Goal: Task Accomplishment & Management: Use online tool/utility

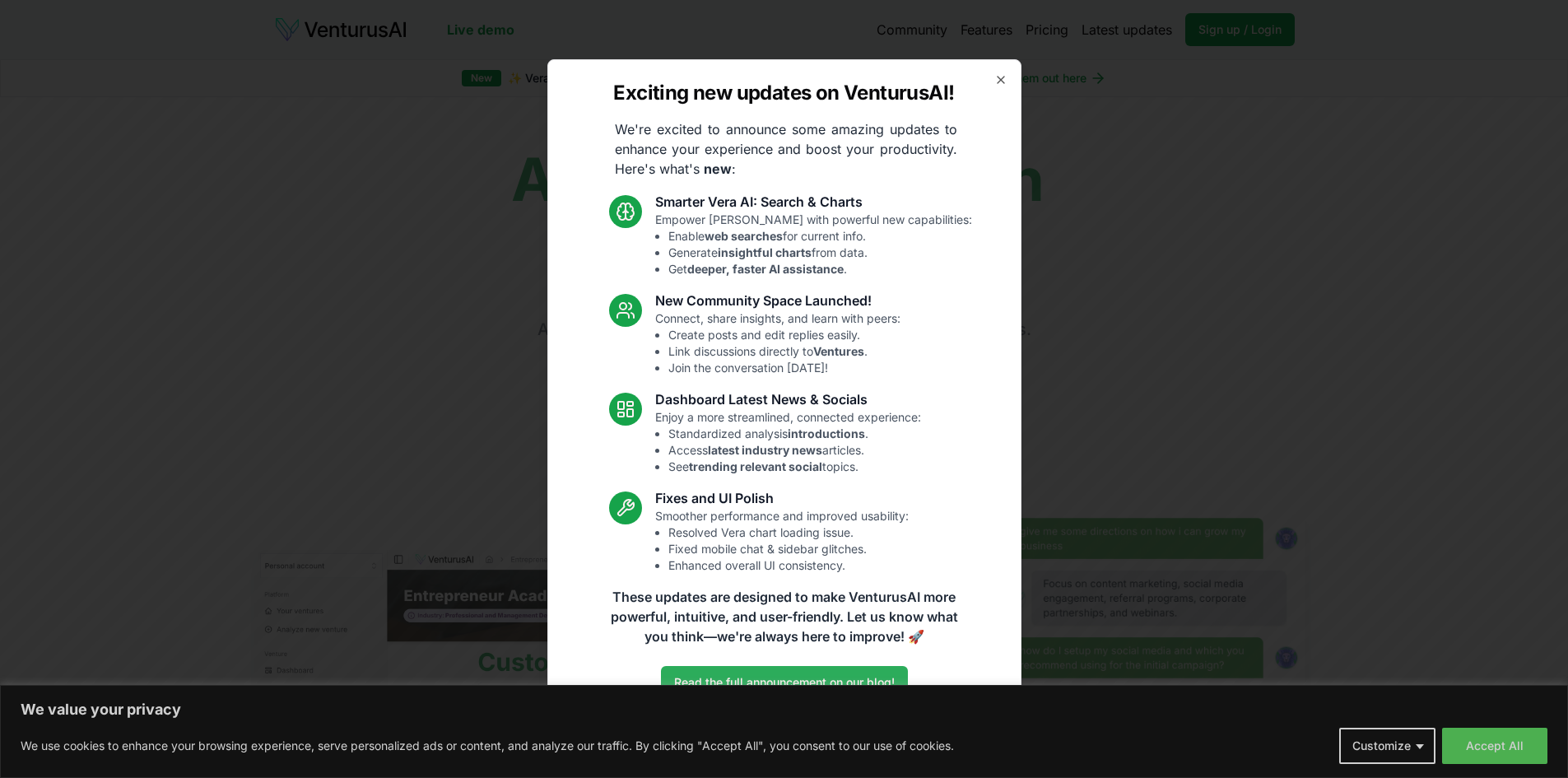
click at [699, 690] on link "Read the full announcement on our blog!" at bounding box center [784, 682] width 247 height 33
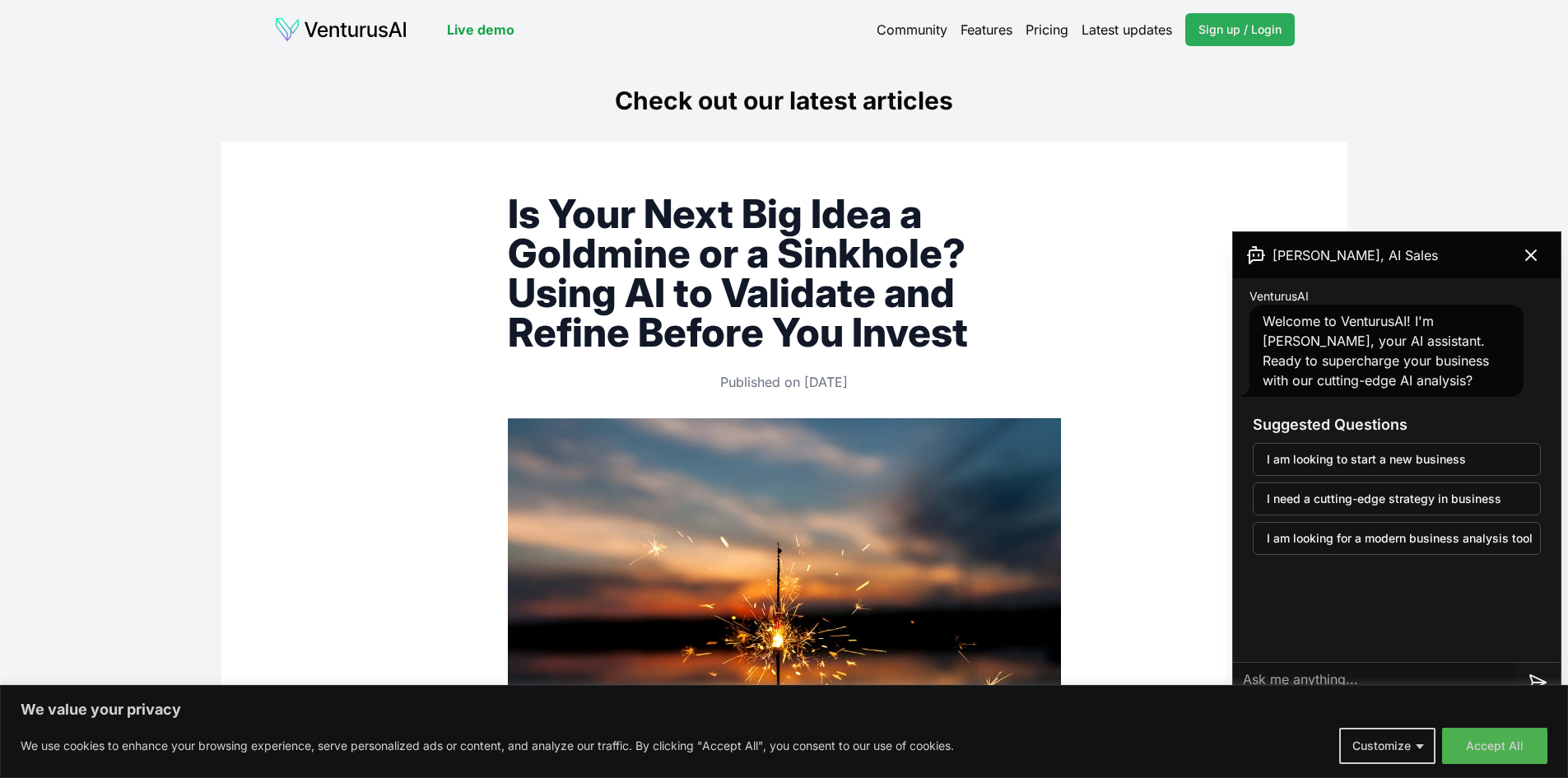
click at [1221, 43] on link "Sign up / Login Login" at bounding box center [1240, 30] width 109 height 33
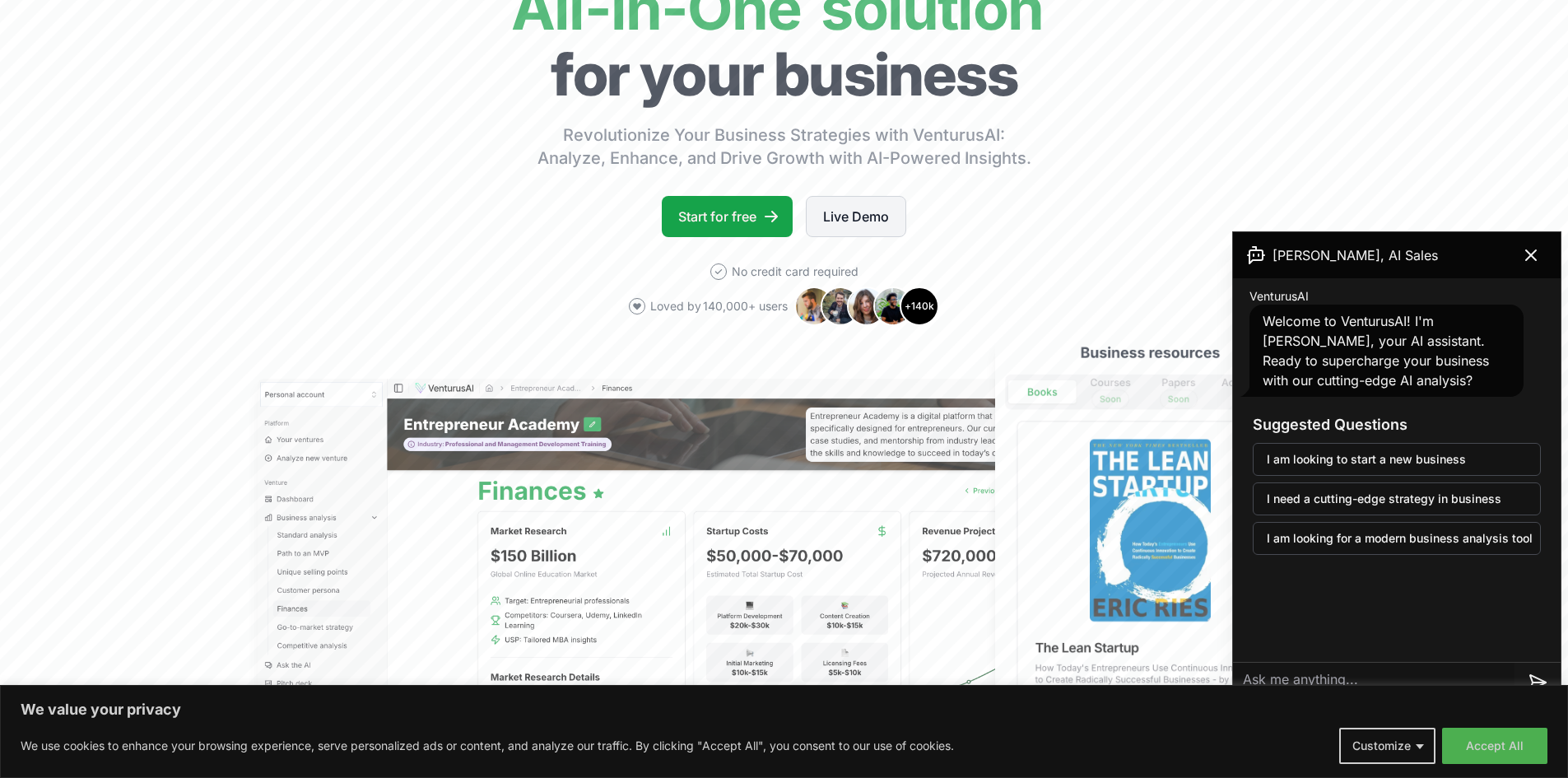
scroll to position [329, 0]
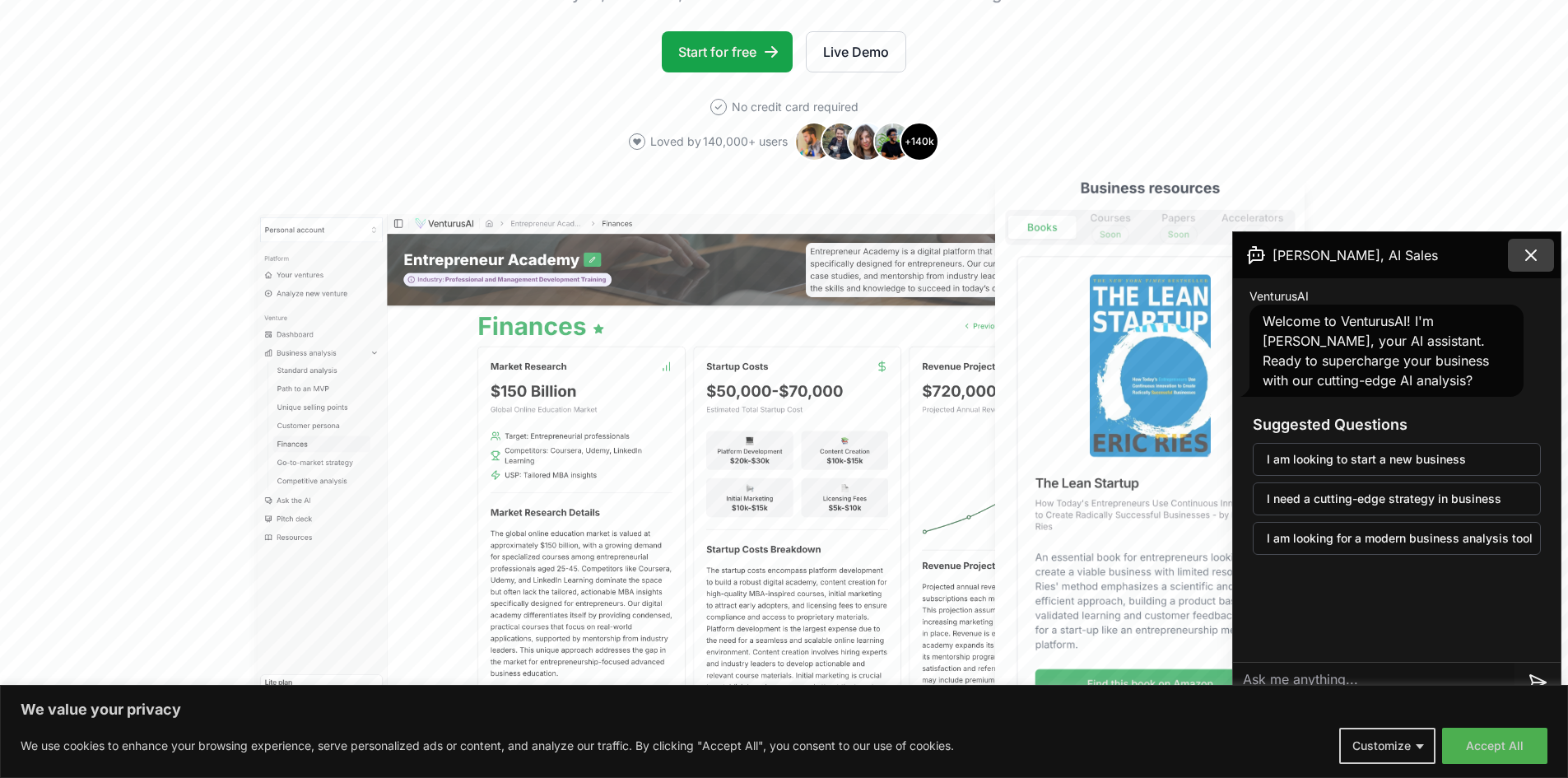
click at [1530, 252] on icon at bounding box center [1531, 255] width 10 height 10
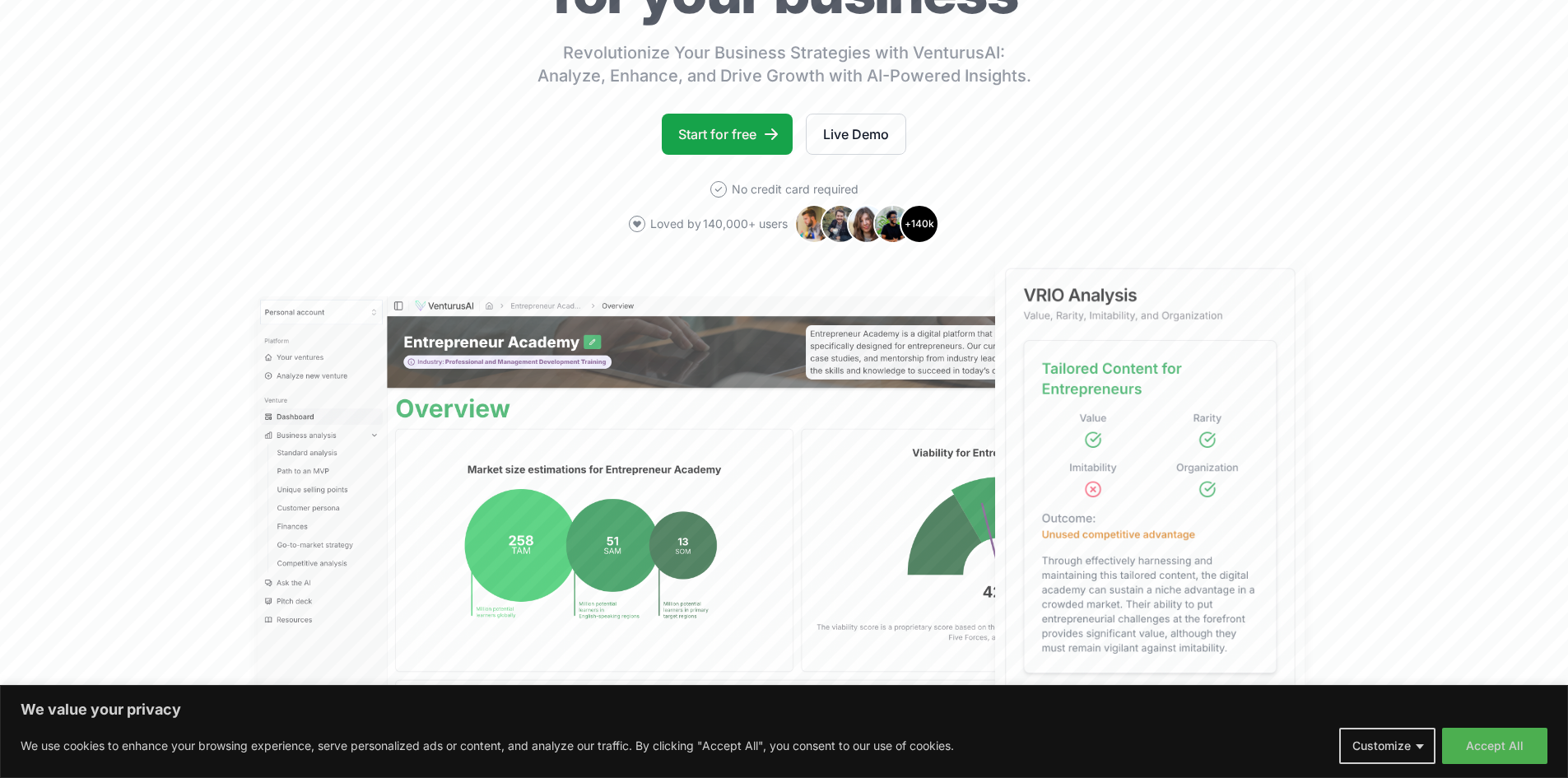
scroll to position [0, 0]
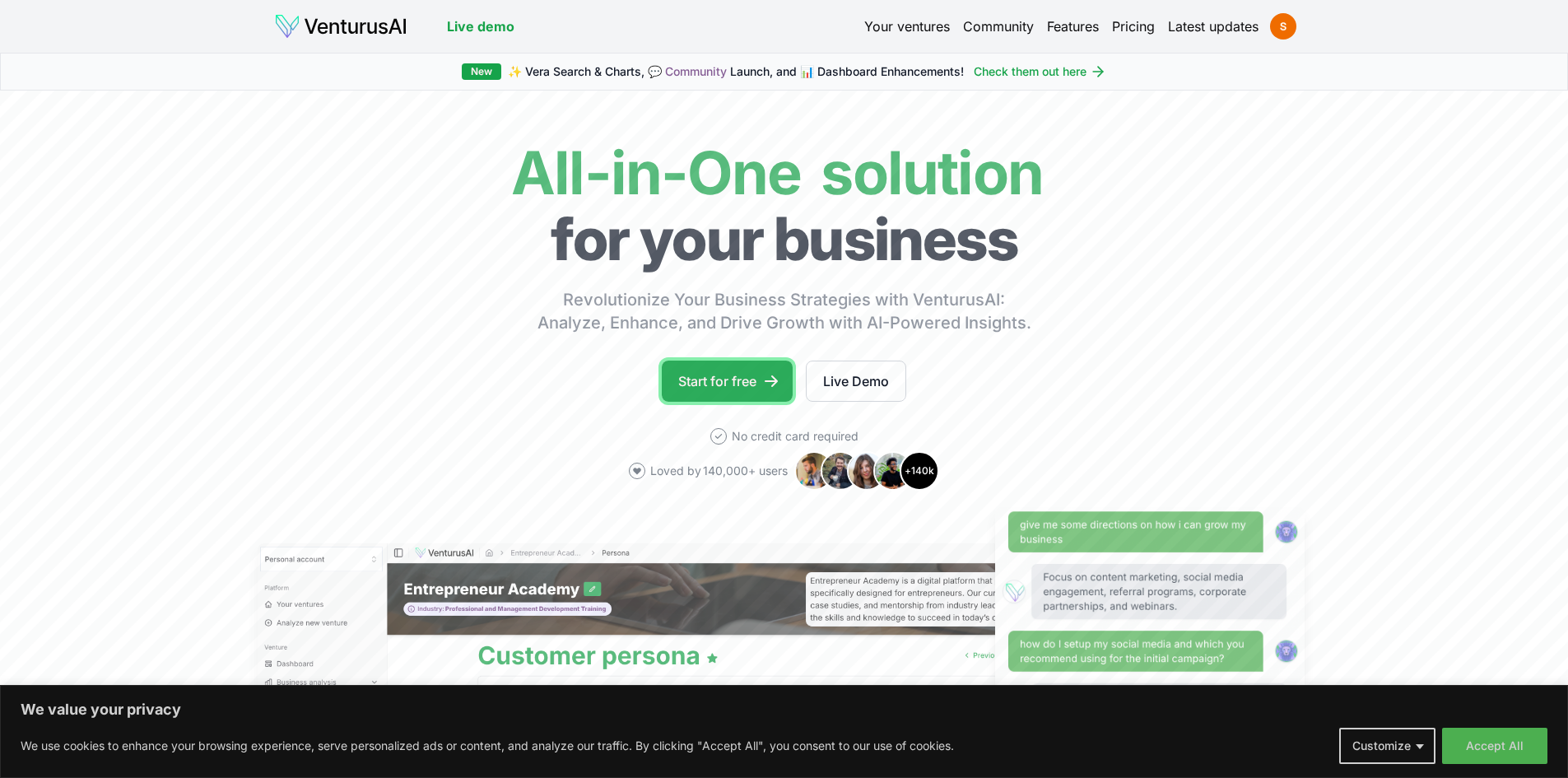
click at [729, 390] on link "Start for free" at bounding box center [727, 381] width 131 height 41
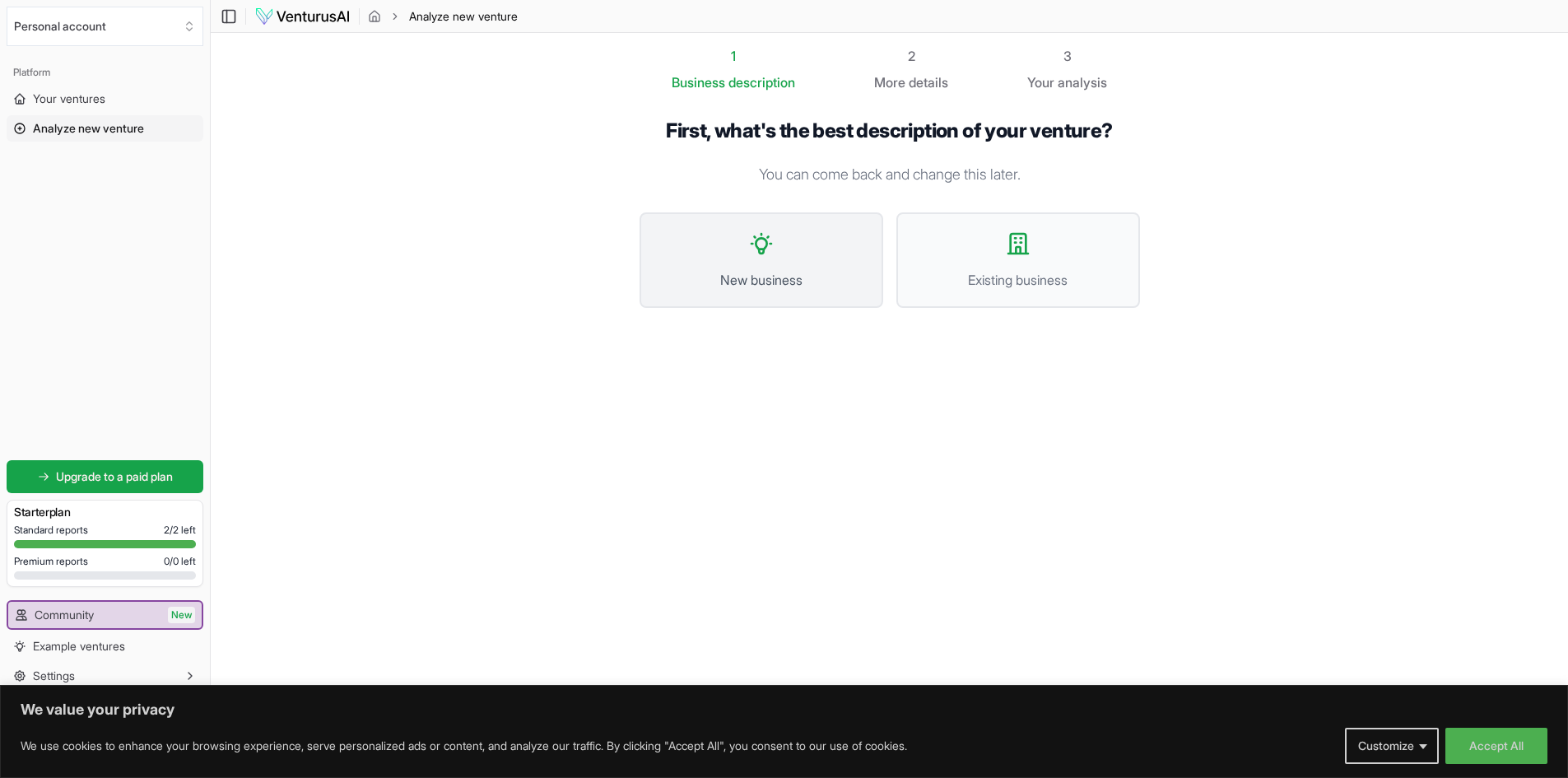
click at [745, 275] on span "New business" at bounding box center [761, 279] width 207 height 20
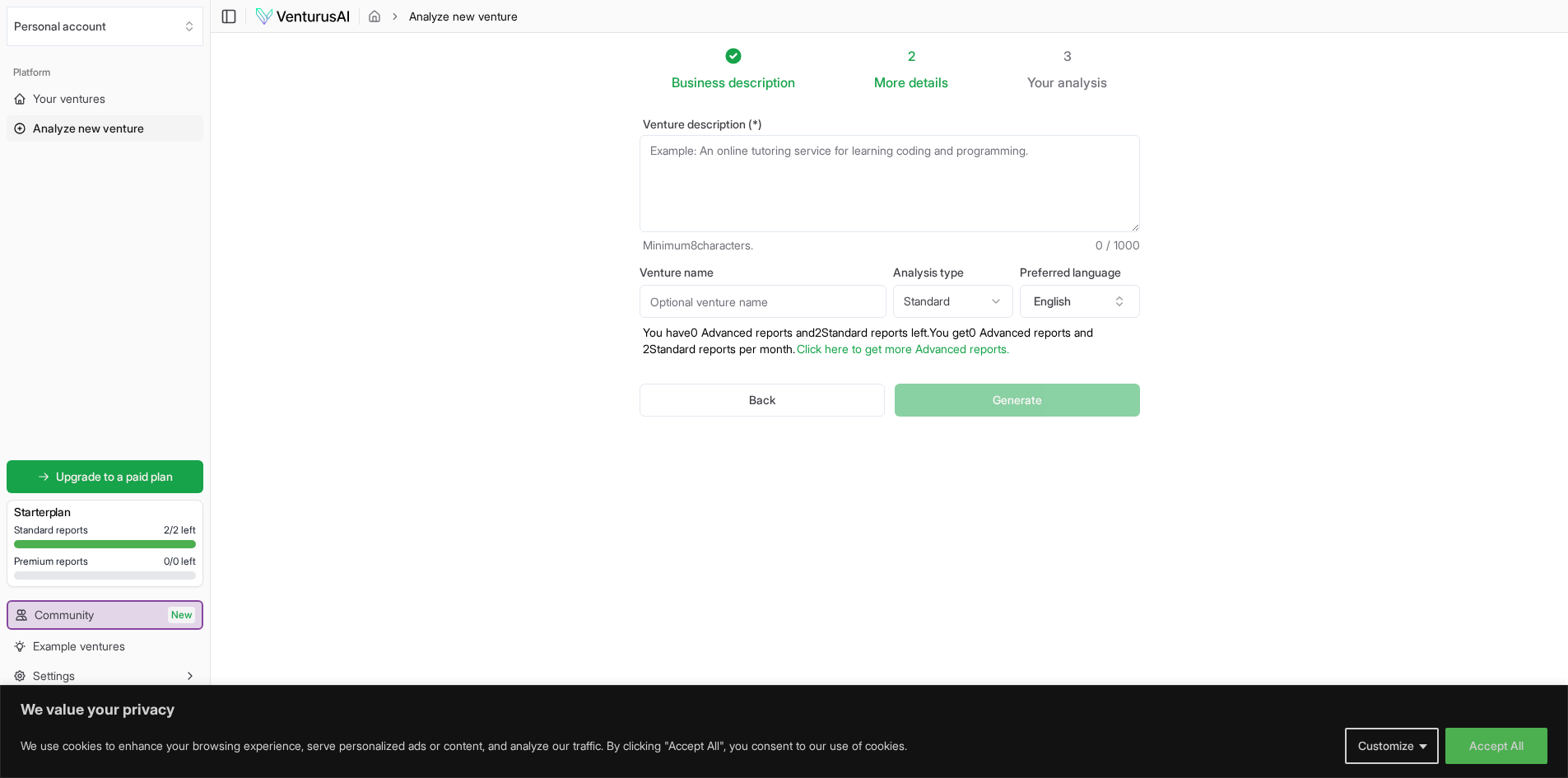
click at [829, 158] on textarea "Venture description (*)" at bounding box center [891, 183] width 501 height 97
paste textarea "Launch a cozy neighborhood bakery offering freshly baked artisan breads, pastri…"
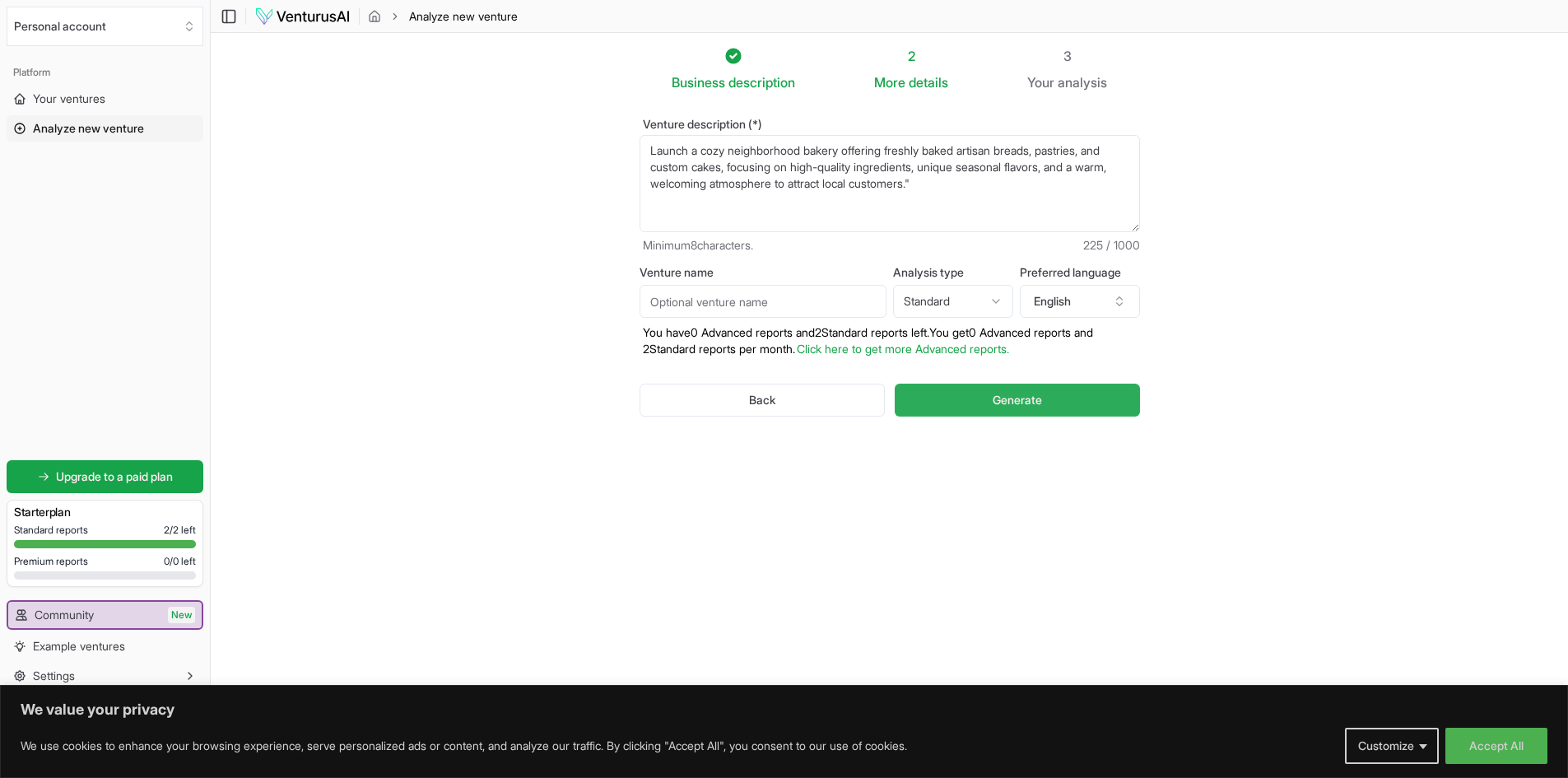
type textarea "Launch a cozy neighborhood bakery offering freshly baked artisan breads, pastri…"
click at [997, 398] on span "Generate" at bounding box center [1017, 399] width 49 height 16
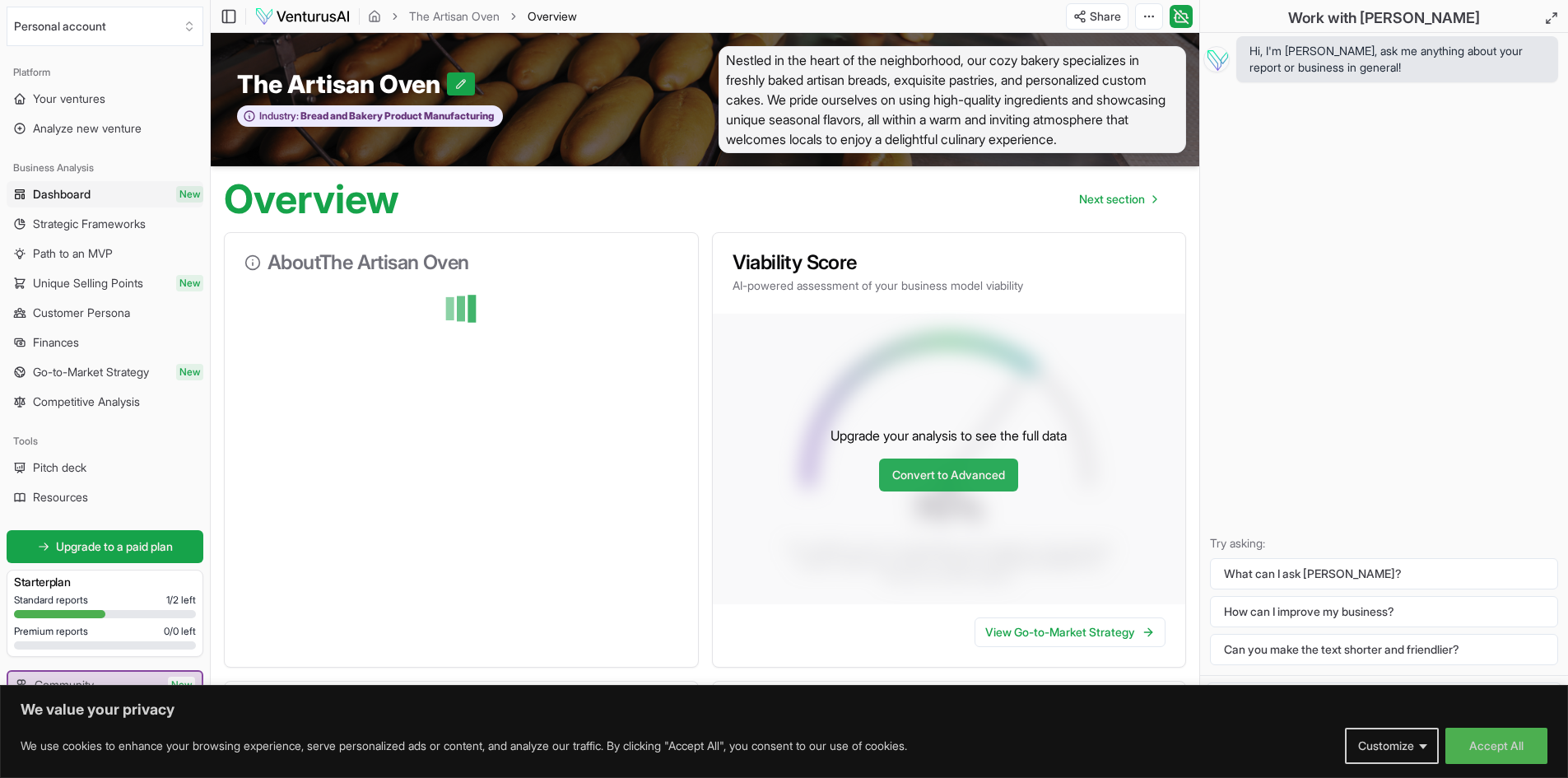
click at [948, 491] on link "Convert to Advanced" at bounding box center [948, 475] width 139 height 33
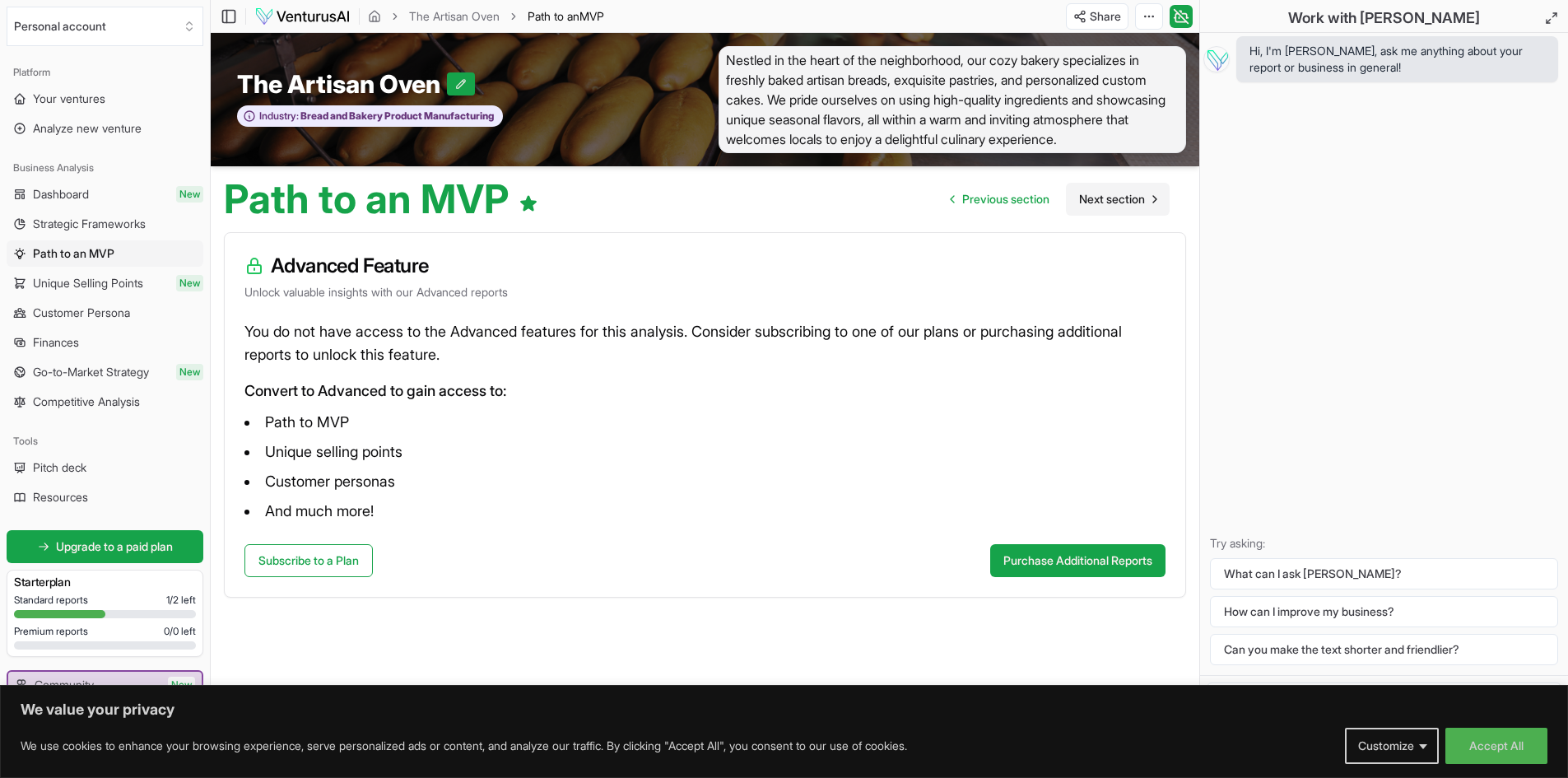
click at [1106, 207] on span "Next section" at bounding box center [1112, 199] width 66 height 16
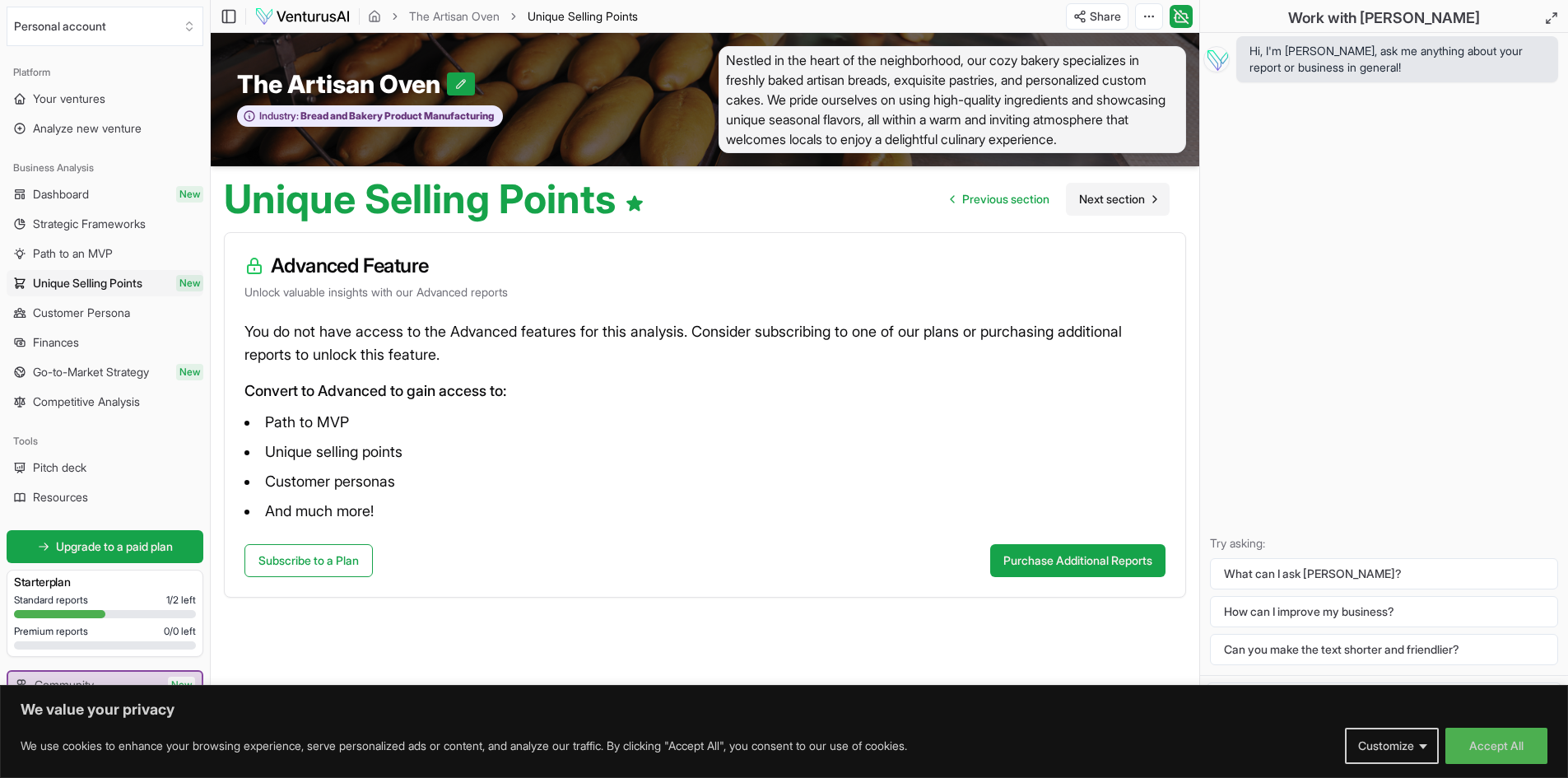
click at [1108, 207] on span "Next section" at bounding box center [1112, 199] width 66 height 16
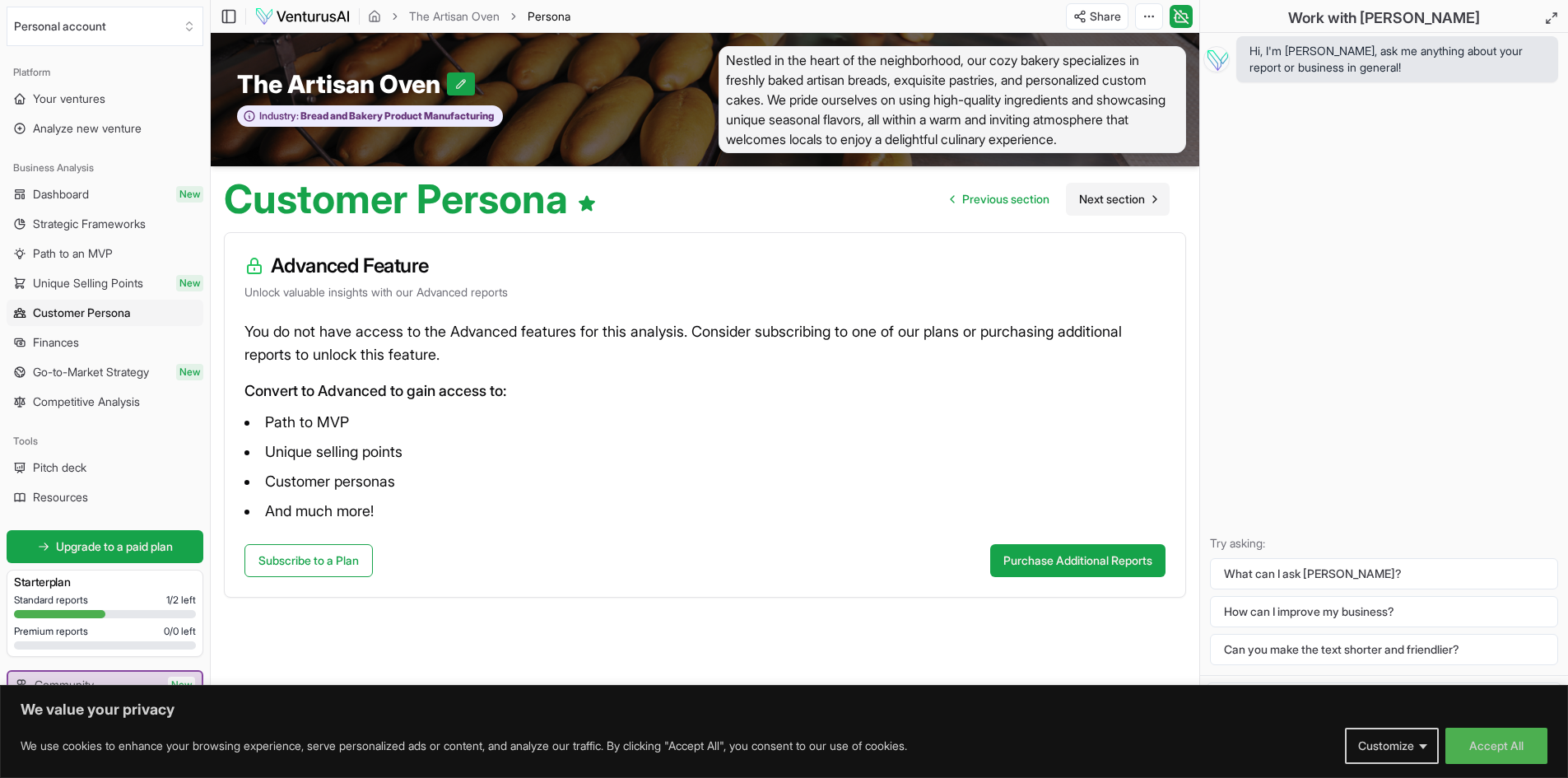
click at [1108, 207] on span "Next section" at bounding box center [1112, 199] width 66 height 16
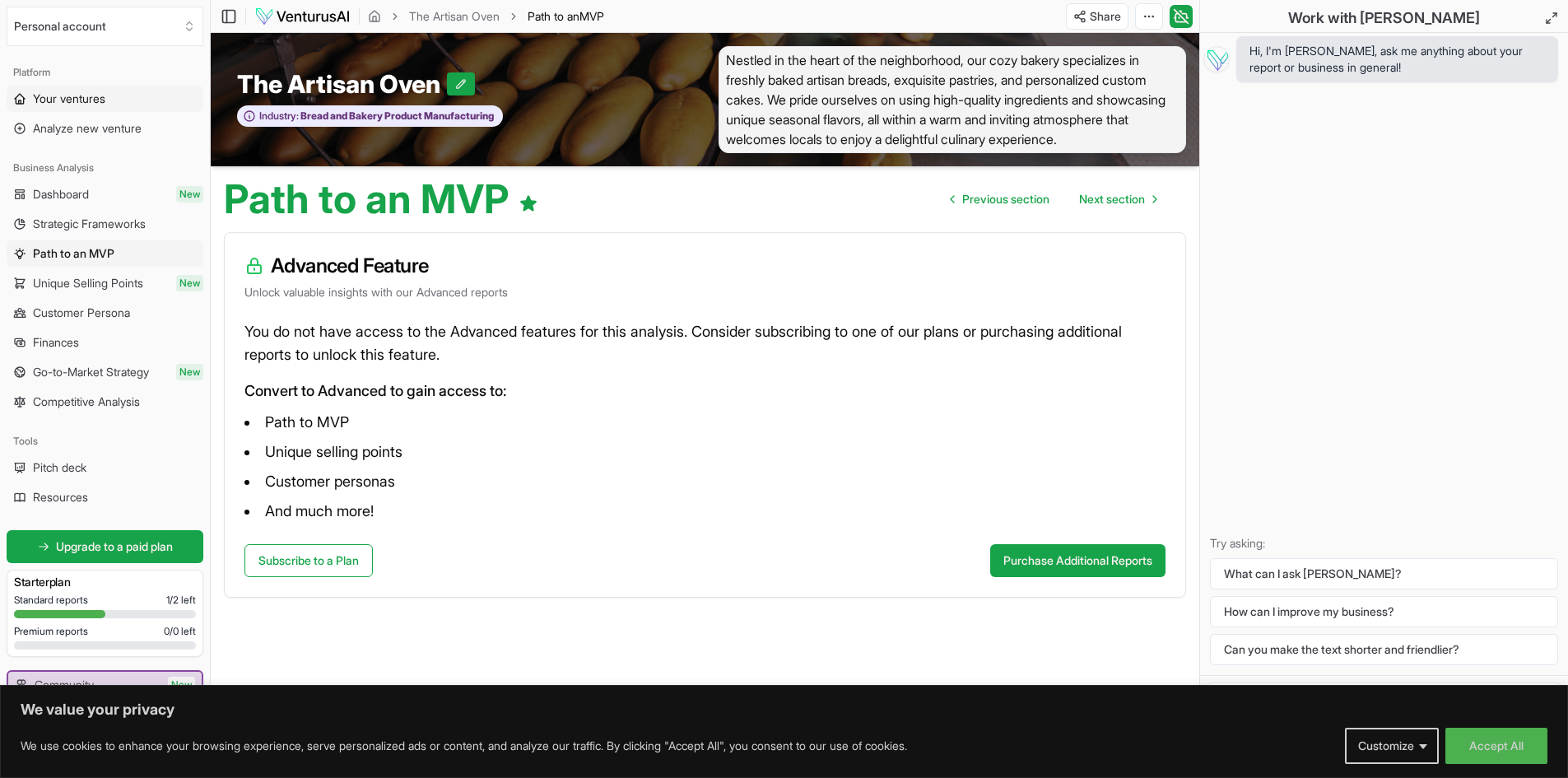
click at [65, 94] on span "Your ventures" at bounding box center [68, 98] width 72 height 16
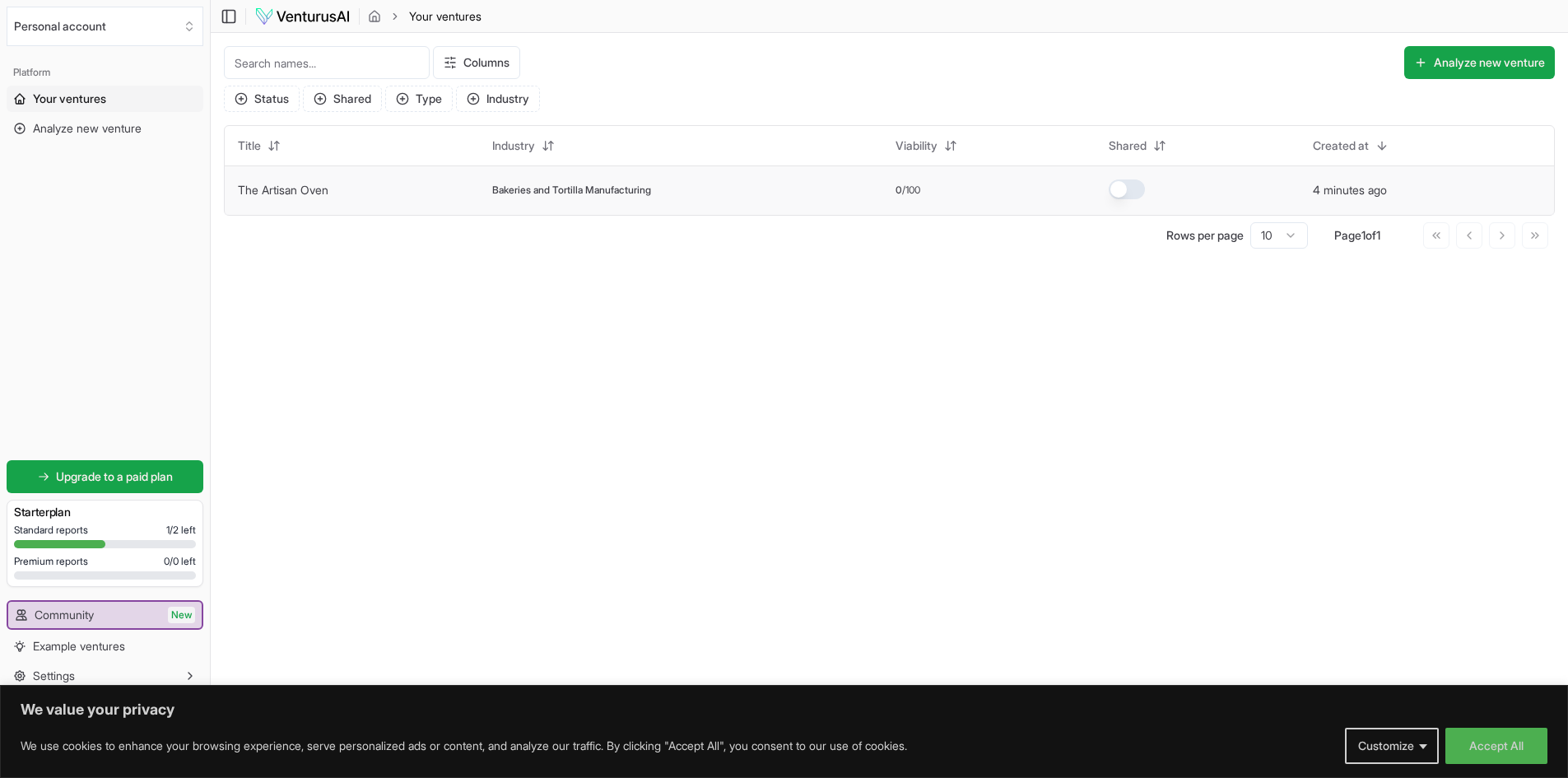
click at [1129, 187] on button "button" at bounding box center [1128, 189] width 36 height 20
click at [461, 58] on html "We value your privacy We use cookies to enhance your browsing experience, serve…" at bounding box center [784, 389] width 1568 height 778
click at [470, 292] on div "Created at" at bounding box center [460, 291] width 115 height 26
click at [67, 102] on span "Your ventures" at bounding box center [69, 98] width 73 height 16
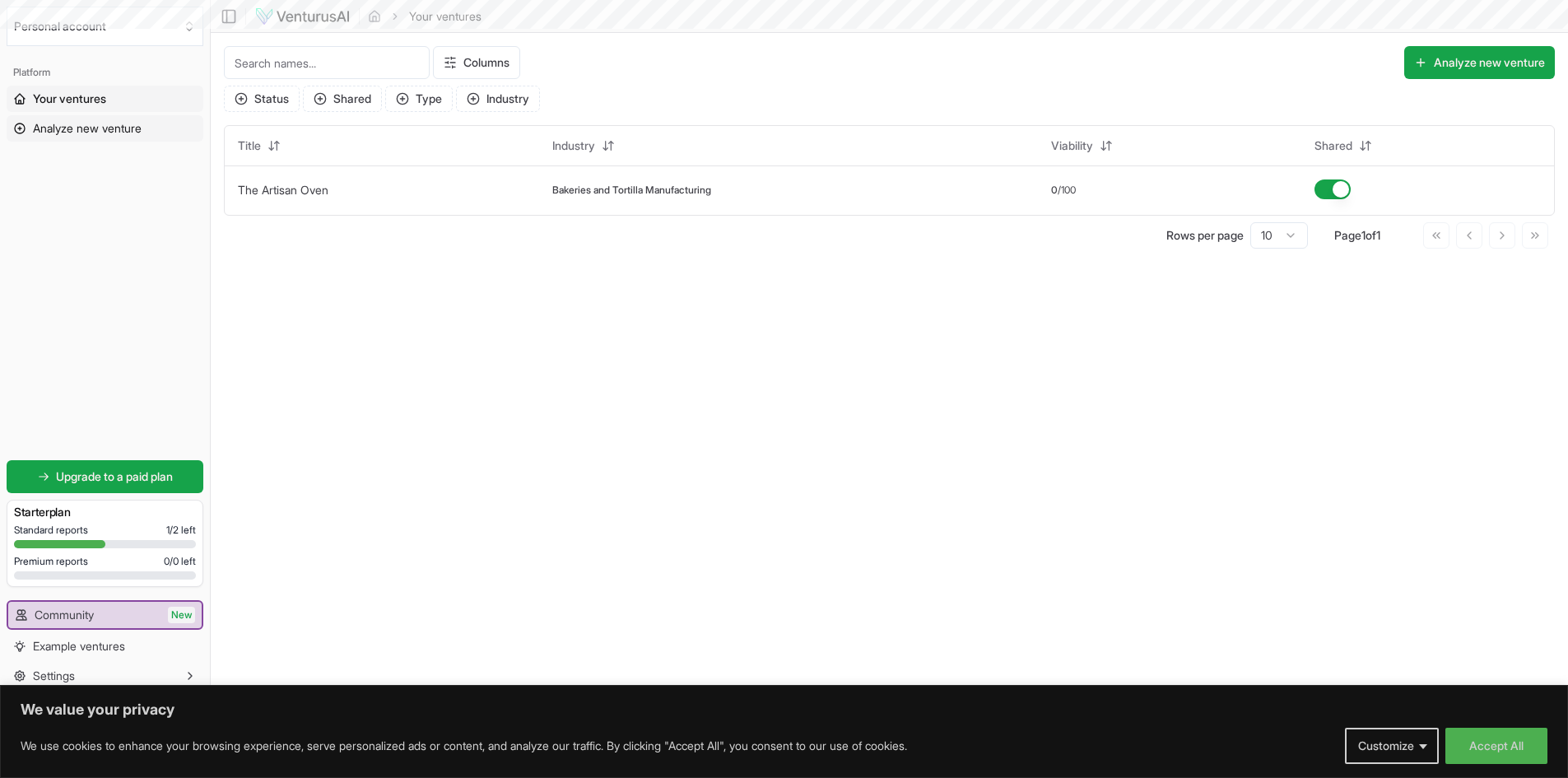
click at [60, 133] on span "Analyze new venture" at bounding box center [86, 128] width 108 height 16
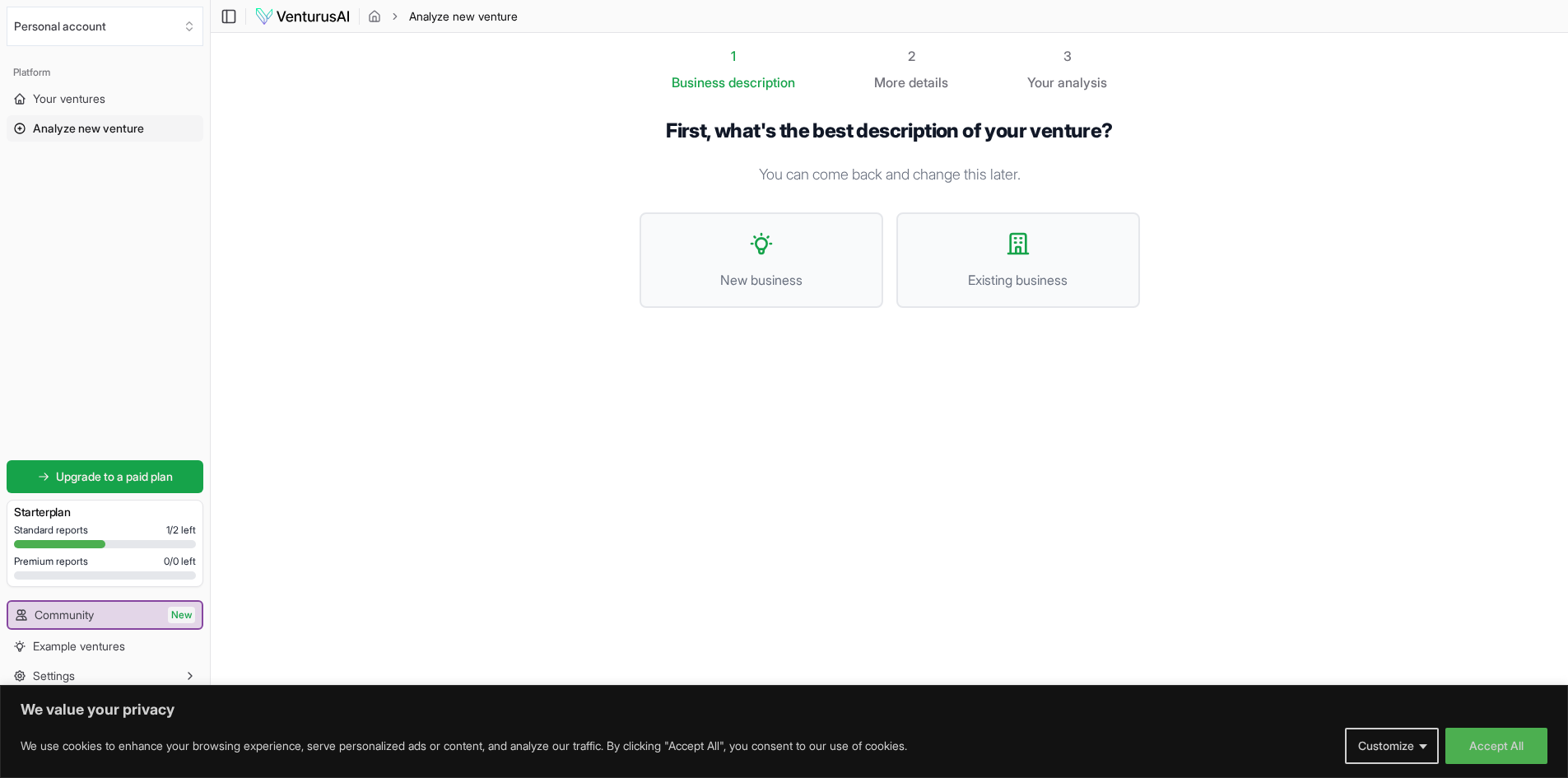
click at [49, 122] on span "Analyze new venture" at bounding box center [88, 128] width 111 height 16
click at [47, 122] on span "Analyze new venture" at bounding box center [88, 128] width 111 height 16
click at [1077, 58] on div "3" at bounding box center [1067, 56] width 80 height 20
click at [919, 53] on div "2" at bounding box center [911, 56] width 74 height 20
click at [761, 275] on span "New business" at bounding box center [761, 279] width 207 height 20
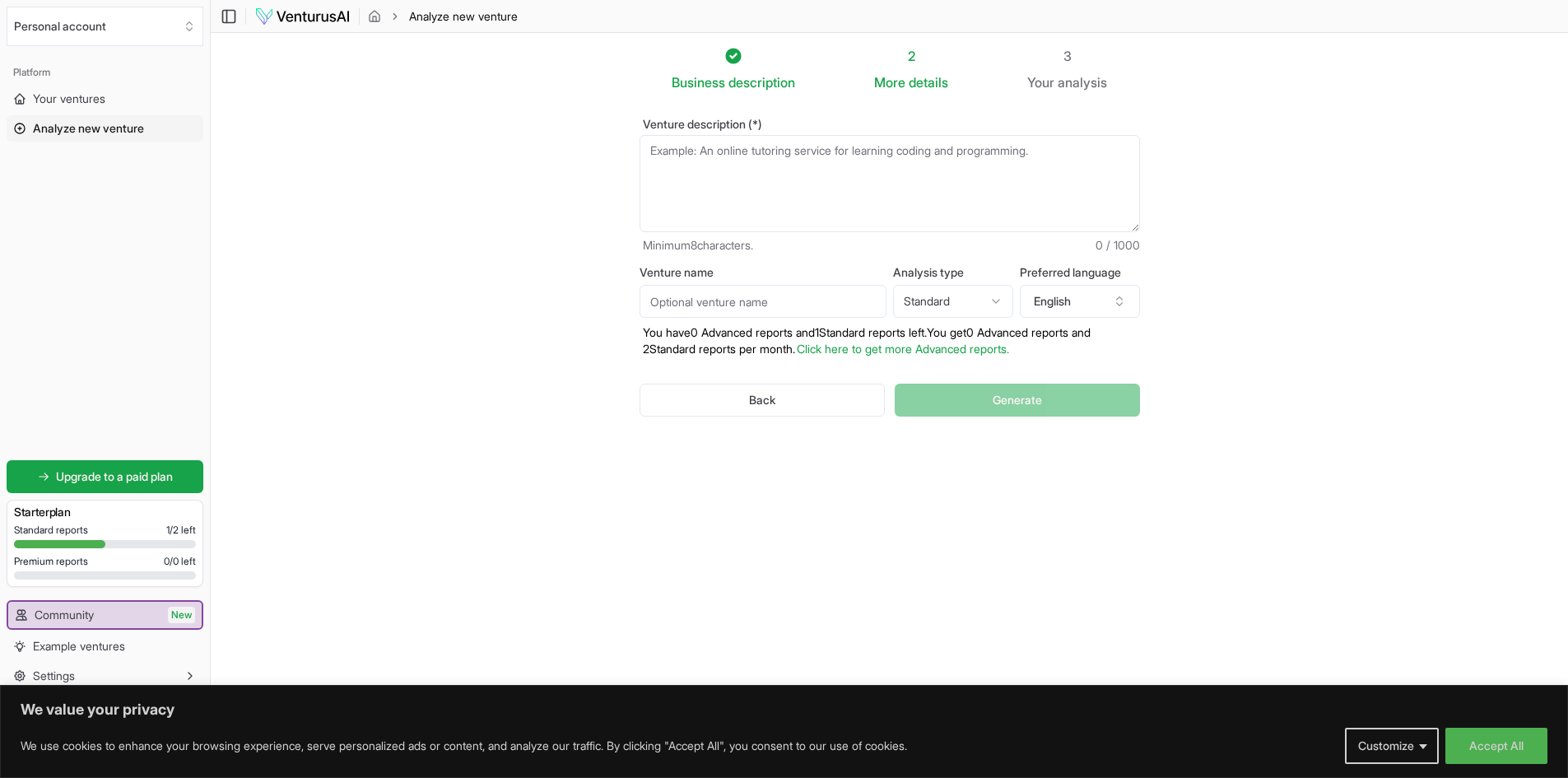
click at [749, 171] on textarea "Venture description (*)" at bounding box center [891, 183] width 501 height 97
paste textarea "Launch a cozy neighborhood bakery offering freshly baked artisan breads, pastri…"
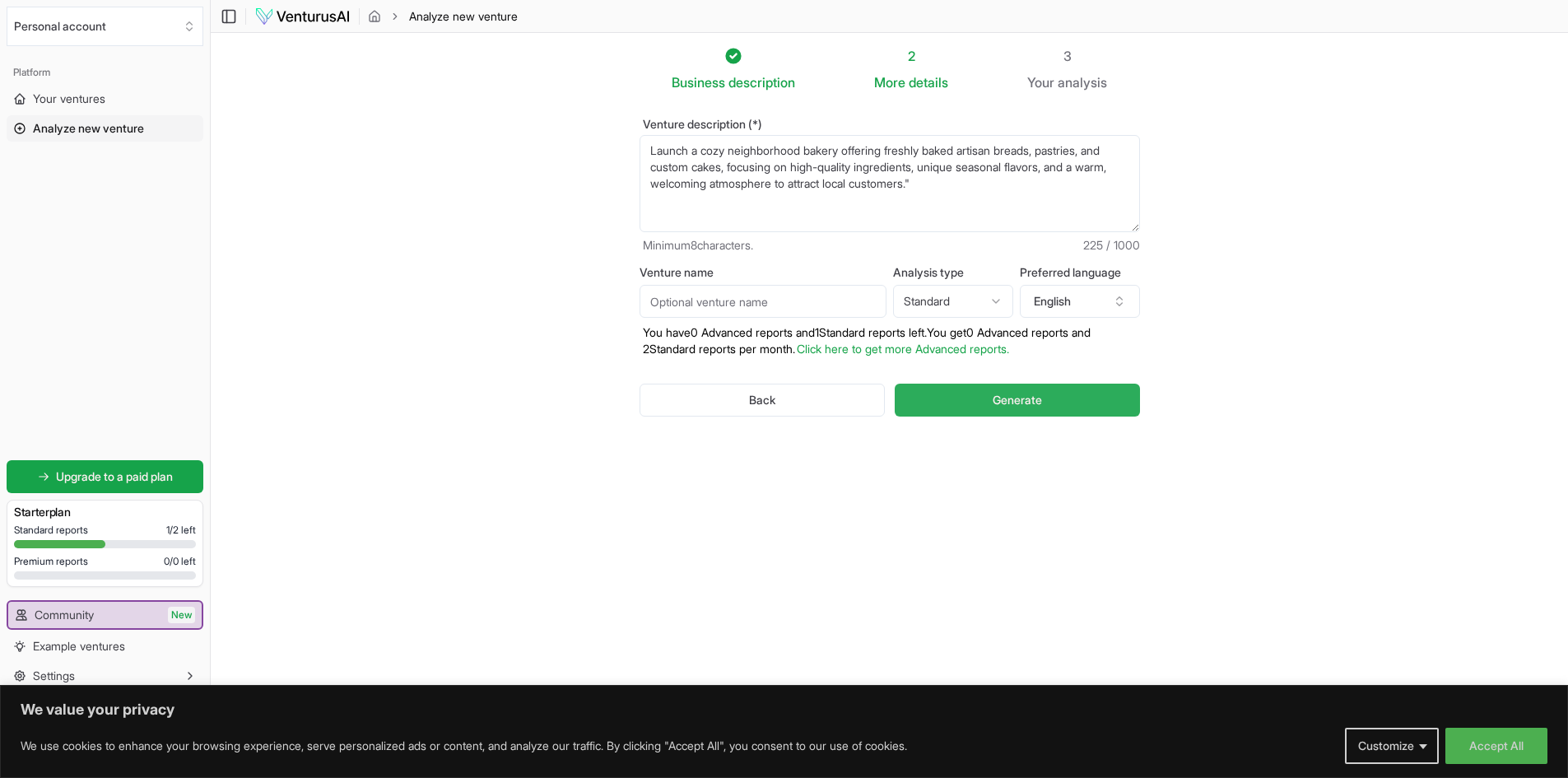
type textarea "Launch a cozy neighborhood bakery offering freshly baked artisan breads, pastri…"
click at [1026, 405] on span "Generate" at bounding box center [1017, 399] width 49 height 16
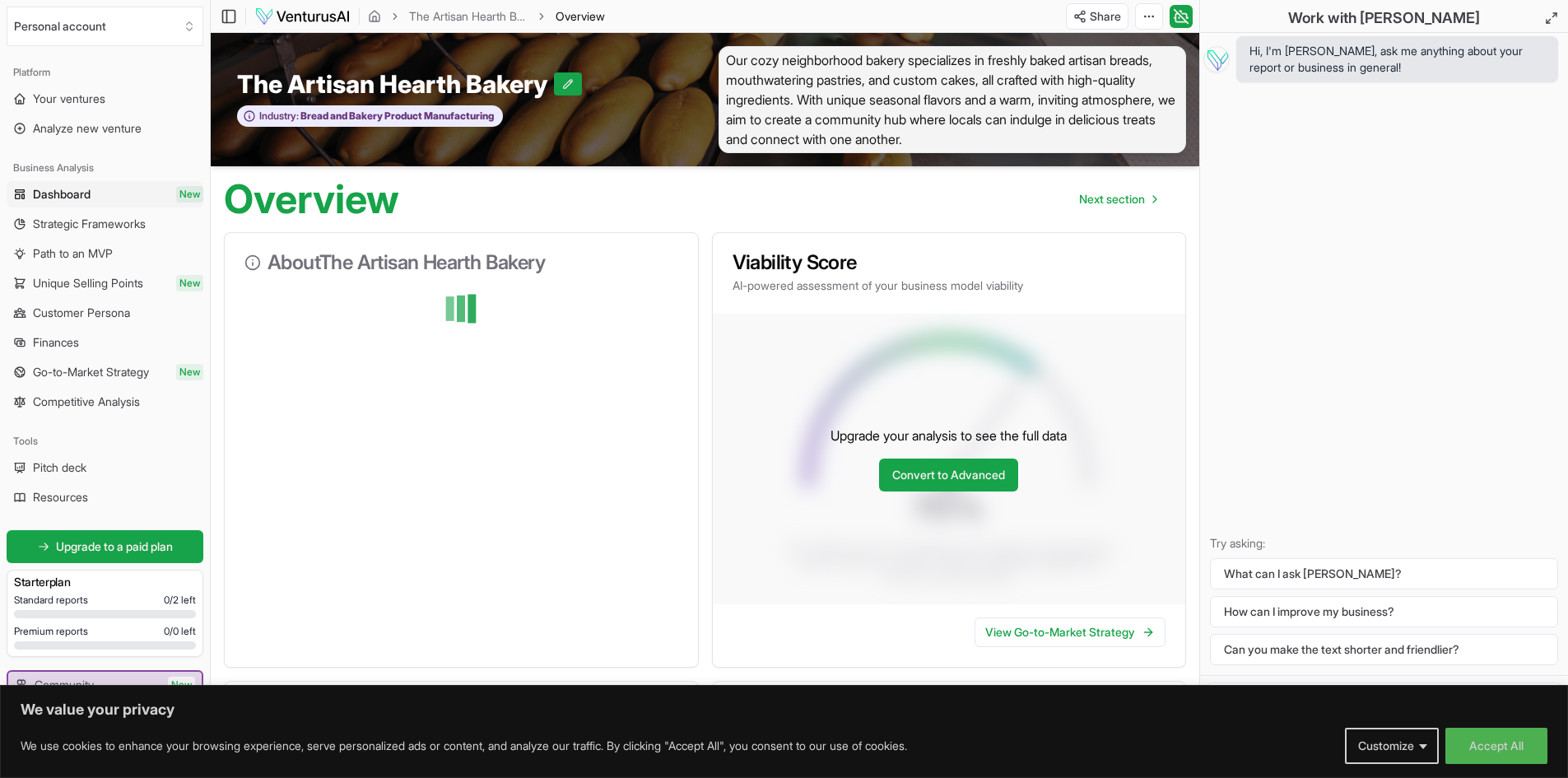
click at [464, 310] on div at bounding box center [462, 309] width 434 height 33
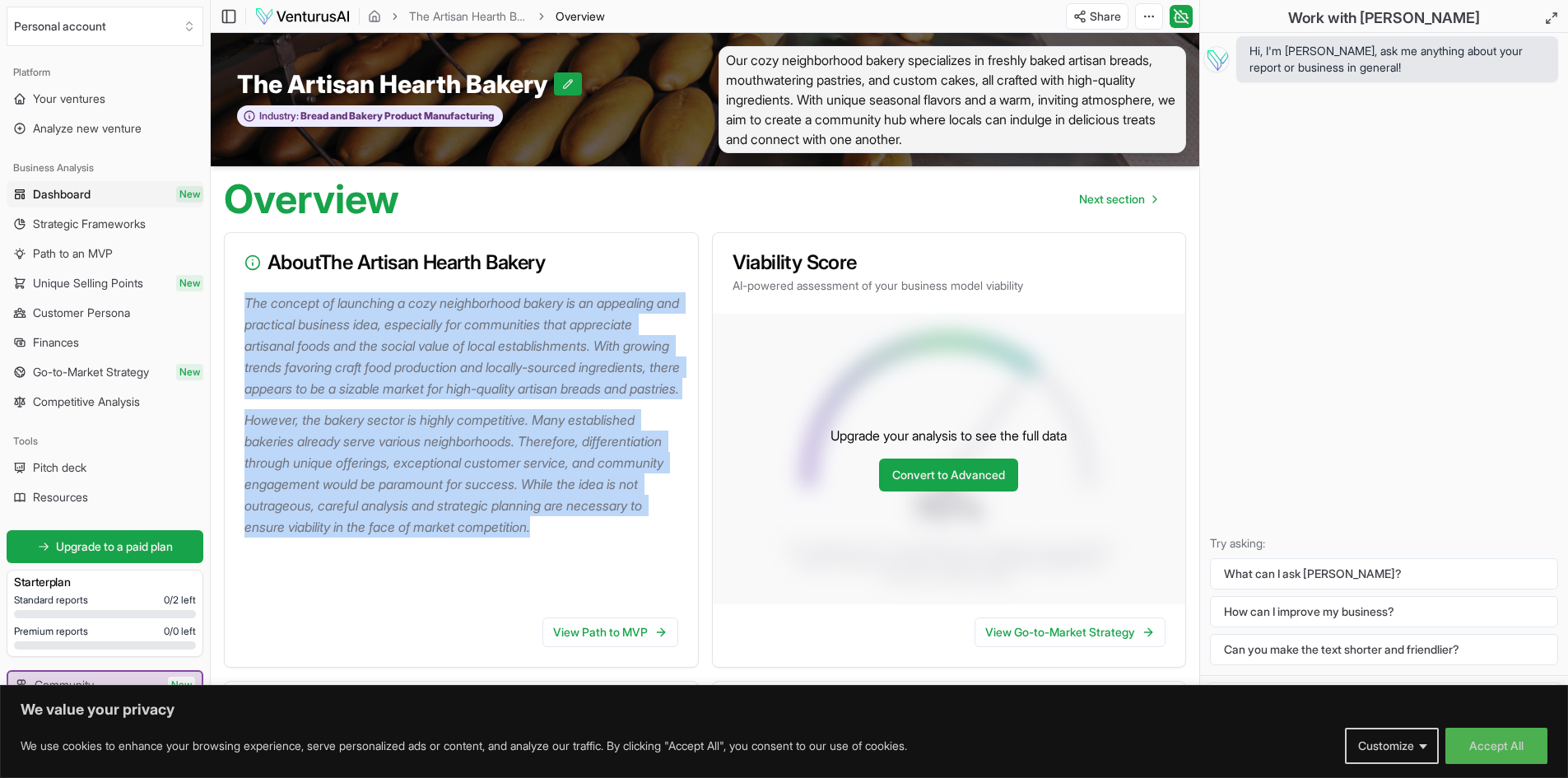
drag, startPoint x: 235, startPoint y: 299, endPoint x: 688, endPoint y: 558, distance: 521.8
click at [688, 558] on div "The concept of launching a cozy neighborhood bakery is an appealing and practic…" at bounding box center [461, 448] width 473 height 312
click at [599, 640] on link "View Path to MVP" at bounding box center [610, 631] width 136 height 30
